Goal: Information Seeking & Learning: Learn about a topic

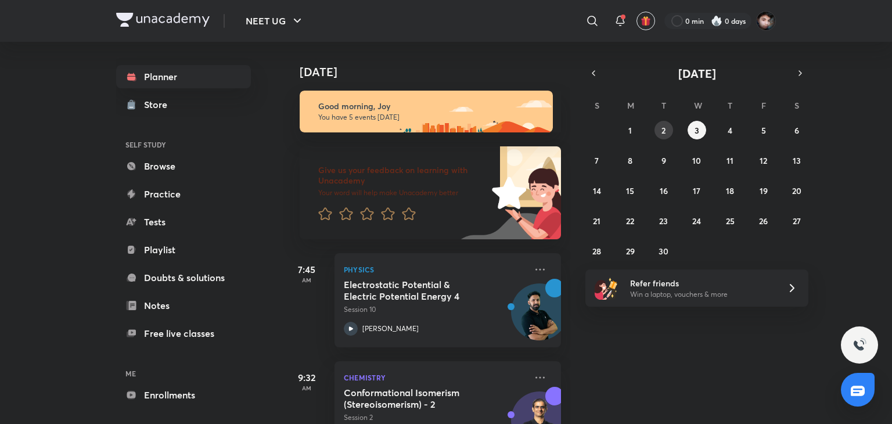
click at [660, 128] on button "2" at bounding box center [664, 130] width 19 height 19
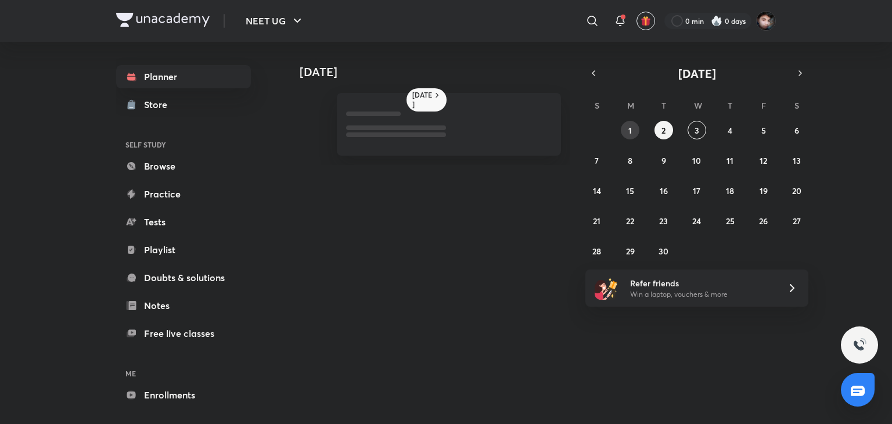
click at [631, 130] on abbr "1" at bounding box center [630, 130] width 3 height 11
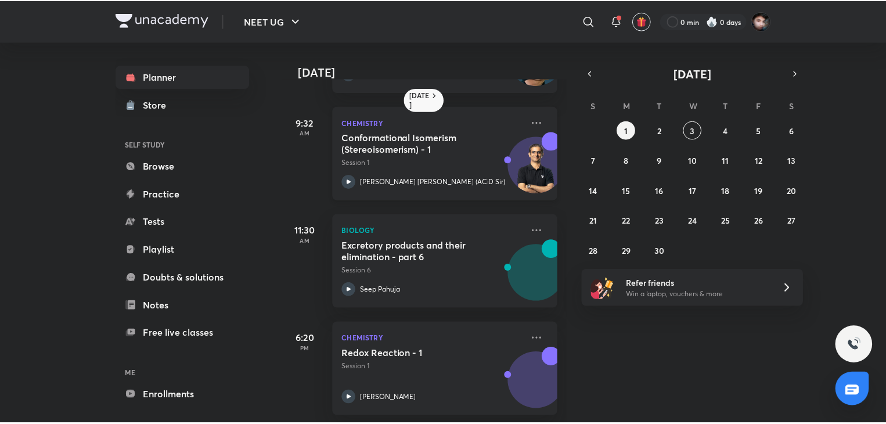
scroll to position [174, 0]
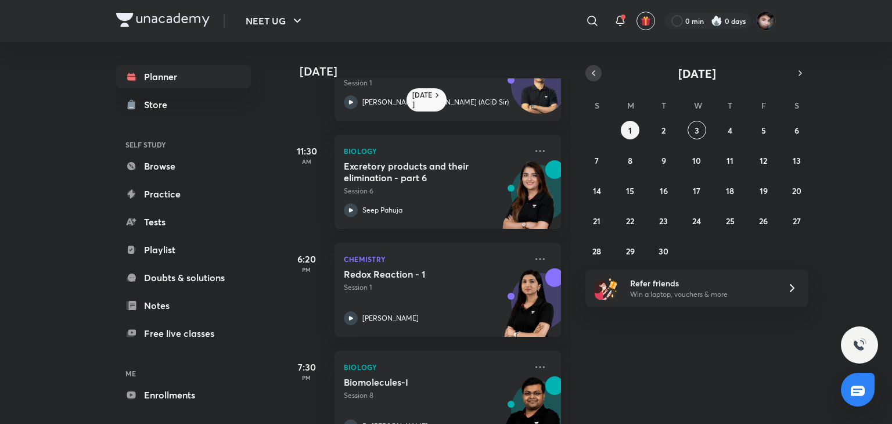
click at [598, 71] on icon "button" at bounding box center [593, 73] width 9 height 10
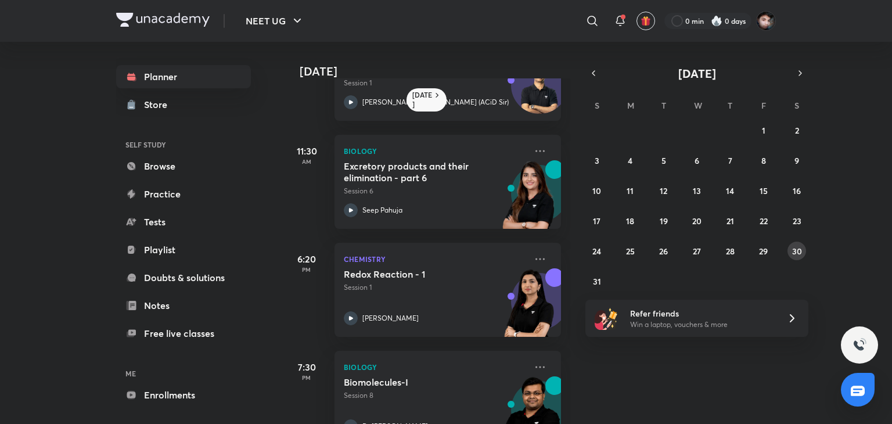
click at [794, 257] on button "30" at bounding box center [797, 251] width 19 height 19
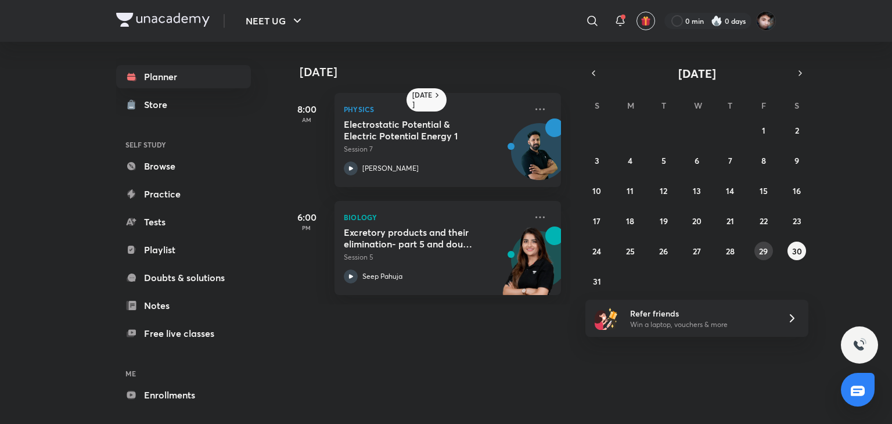
click at [761, 256] on button "29" at bounding box center [764, 251] width 19 height 19
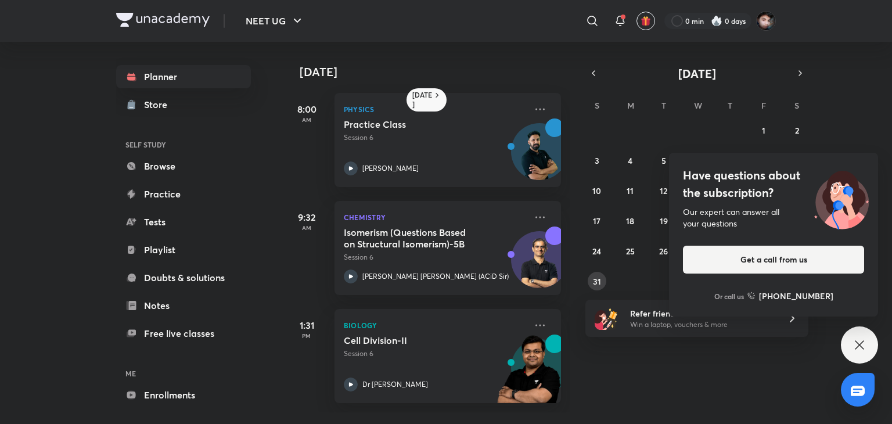
click at [595, 277] on abbr "31" at bounding box center [597, 281] width 8 height 11
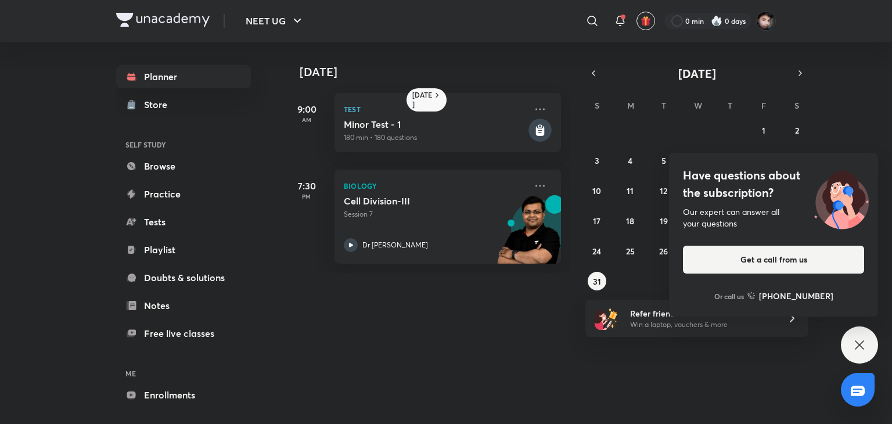
click at [873, 344] on div "Have questions about the subscription? Our expert can answer all your questions…" at bounding box center [859, 344] width 37 height 37
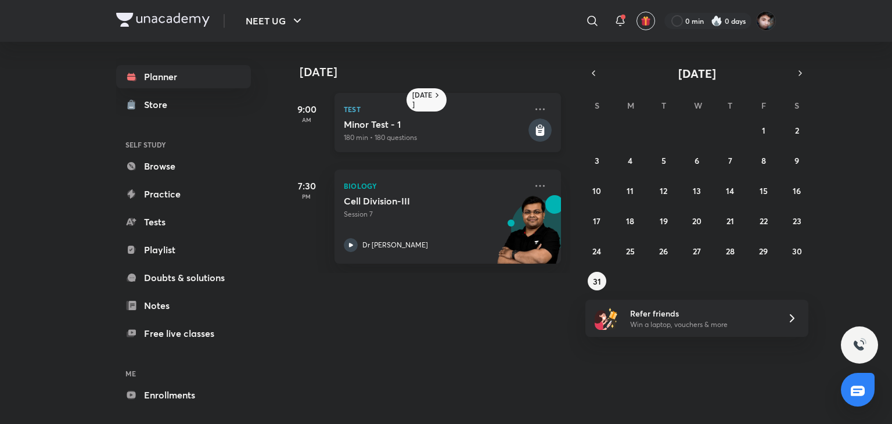
click at [536, 128] on icon at bounding box center [540, 131] width 9 height 10
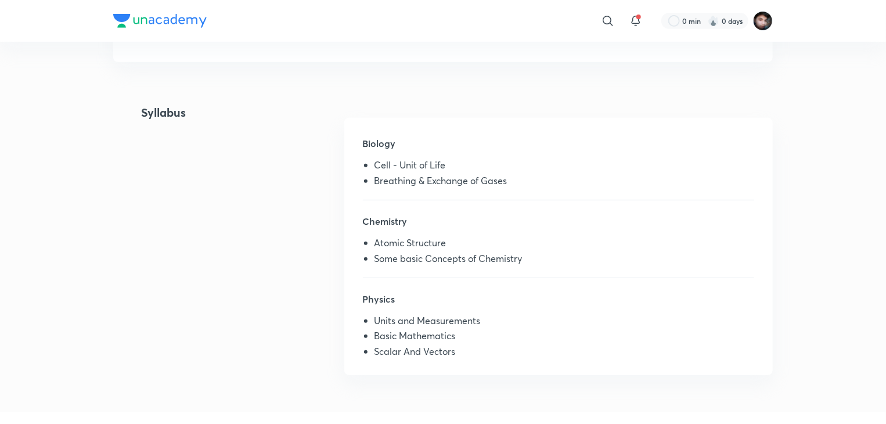
scroll to position [349, 0]
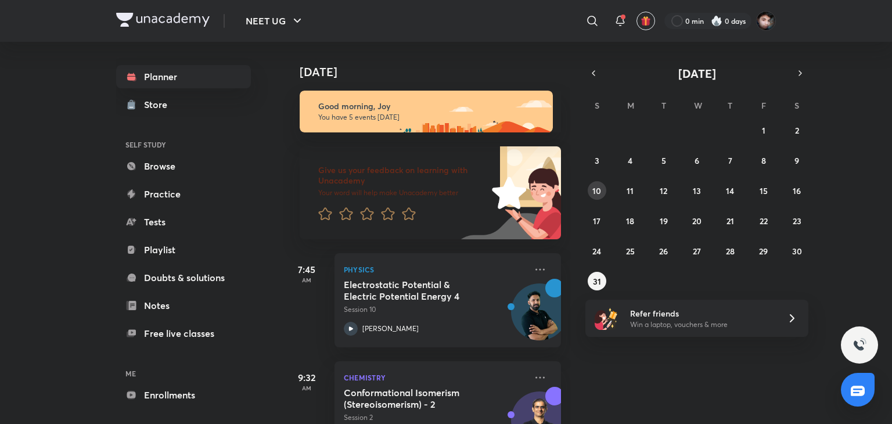
click at [599, 184] on button "10" at bounding box center [597, 190] width 19 height 19
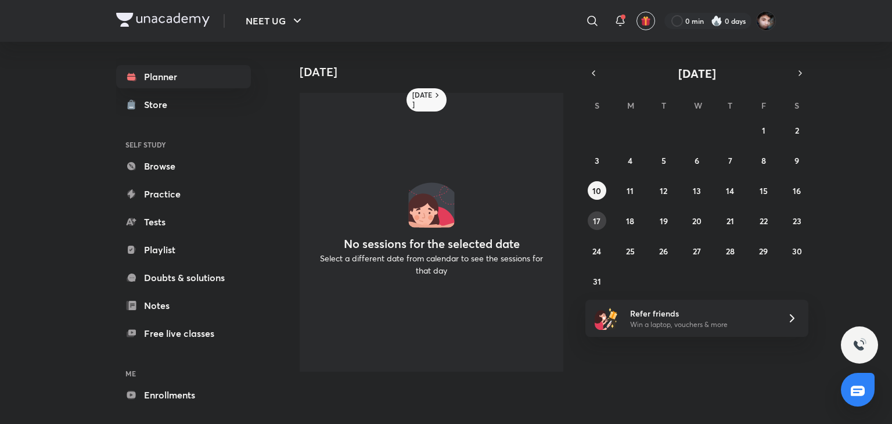
click at [594, 218] on abbr "17" at bounding box center [597, 221] width 8 height 11
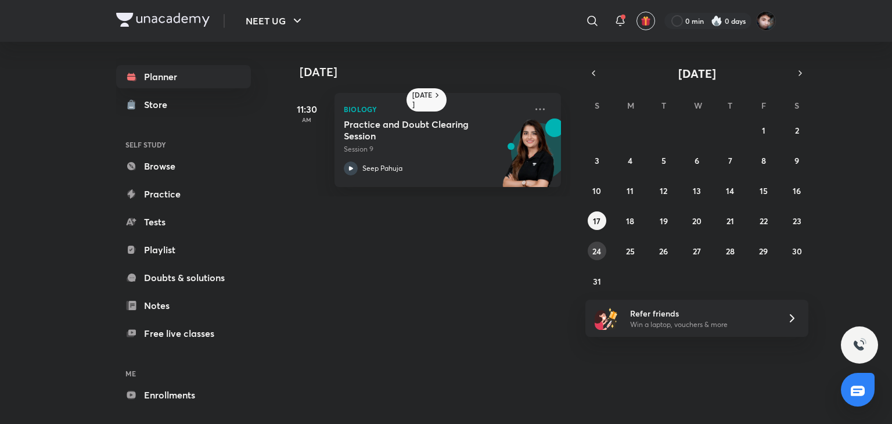
click at [593, 247] on abbr "24" at bounding box center [597, 251] width 9 height 11
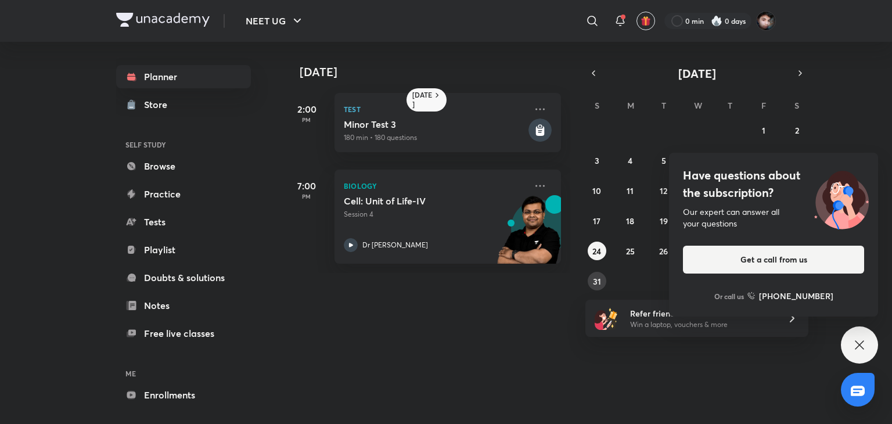
click at [600, 279] on abbr "31" at bounding box center [597, 281] width 8 height 11
click at [601, 249] on abbr "24" at bounding box center [597, 251] width 9 height 11
click at [871, 335] on div "Have questions about the subscription? Our expert can answer all your questions…" at bounding box center [859, 344] width 37 height 37
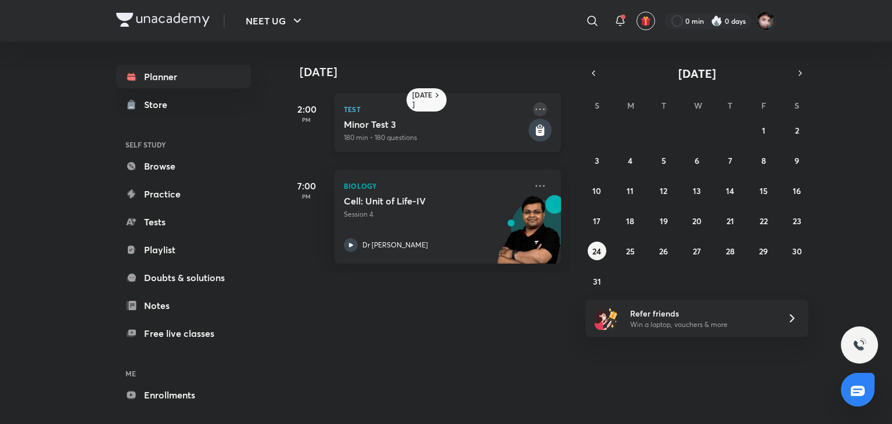
click at [533, 112] on icon at bounding box center [540, 109] width 14 height 14
click at [515, 307] on div "[DATE] [DATE] 2:00 PM Test [MEDICAL_DATA] 3 180 min • 180 questions 7:00 PM Bio…" at bounding box center [529, 228] width 493 height 373
click at [537, 129] on rect at bounding box center [540, 130] width 23 height 23
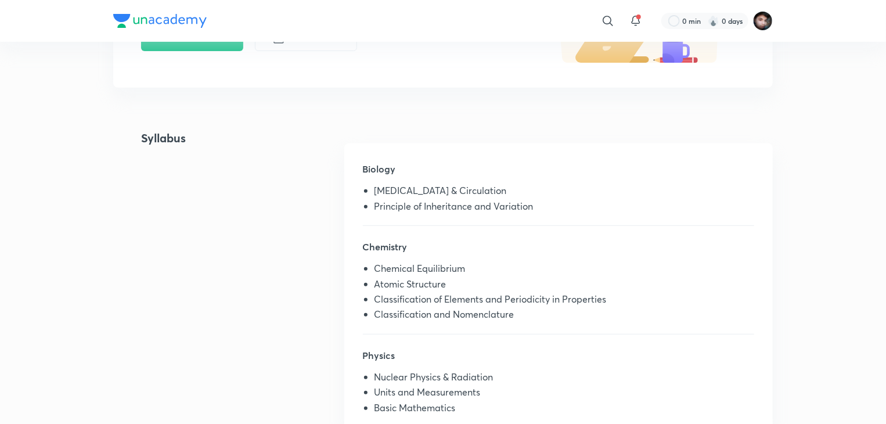
scroll to position [232, 0]
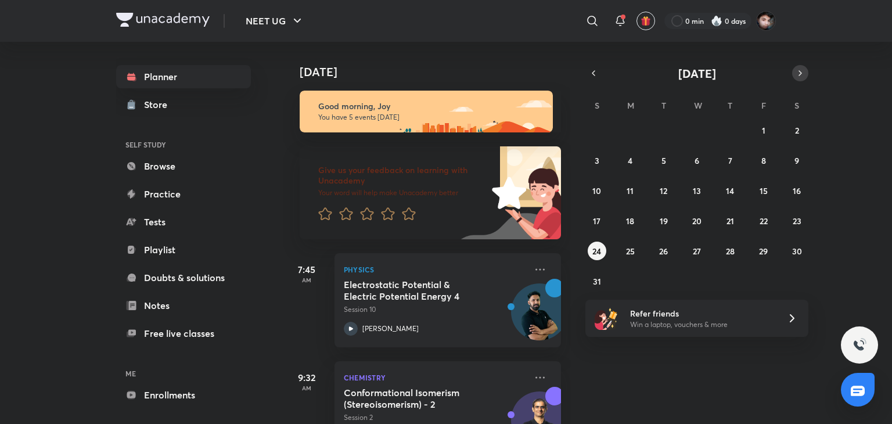
click at [803, 73] on icon "button" at bounding box center [800, 73] width 9 height 10
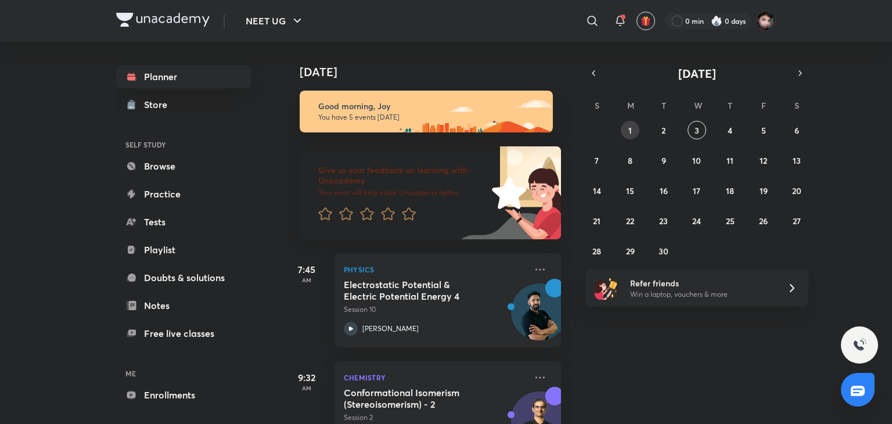
click at [637, 124] on button "1" at bounding box center [630, 130] width 19 height 19
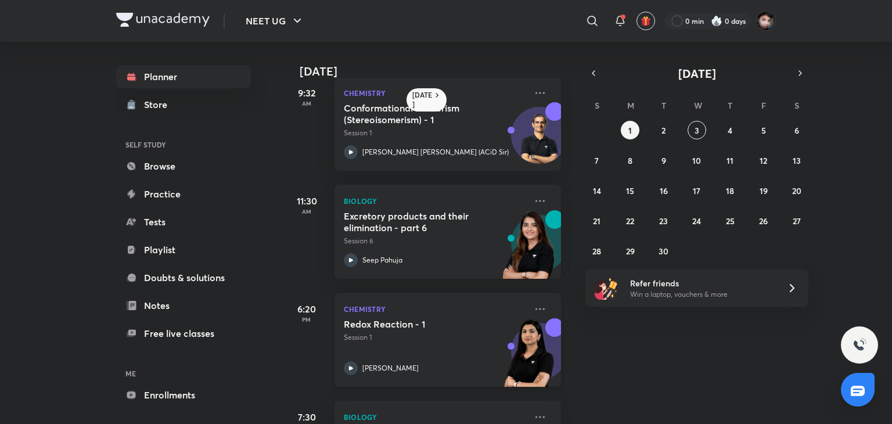
scroll to position [214, 0]
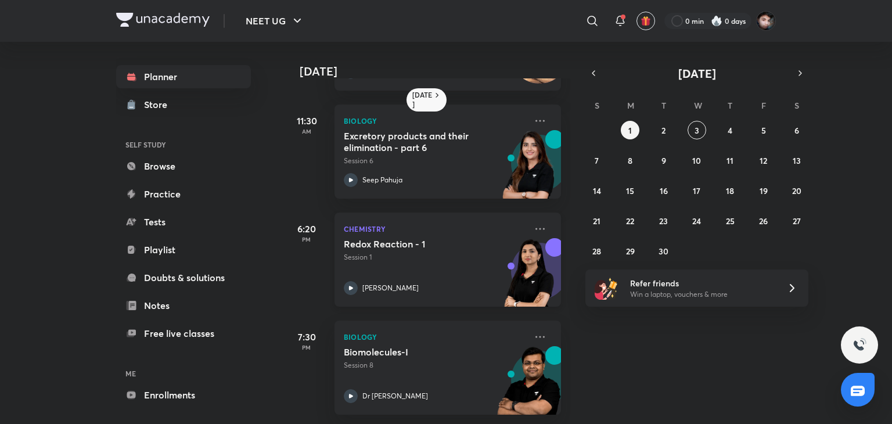
click at [356, 281] on div at bounding box center [351, 288] width 14 height 14
